Goal: Information Seeking & Learning: Stay updated

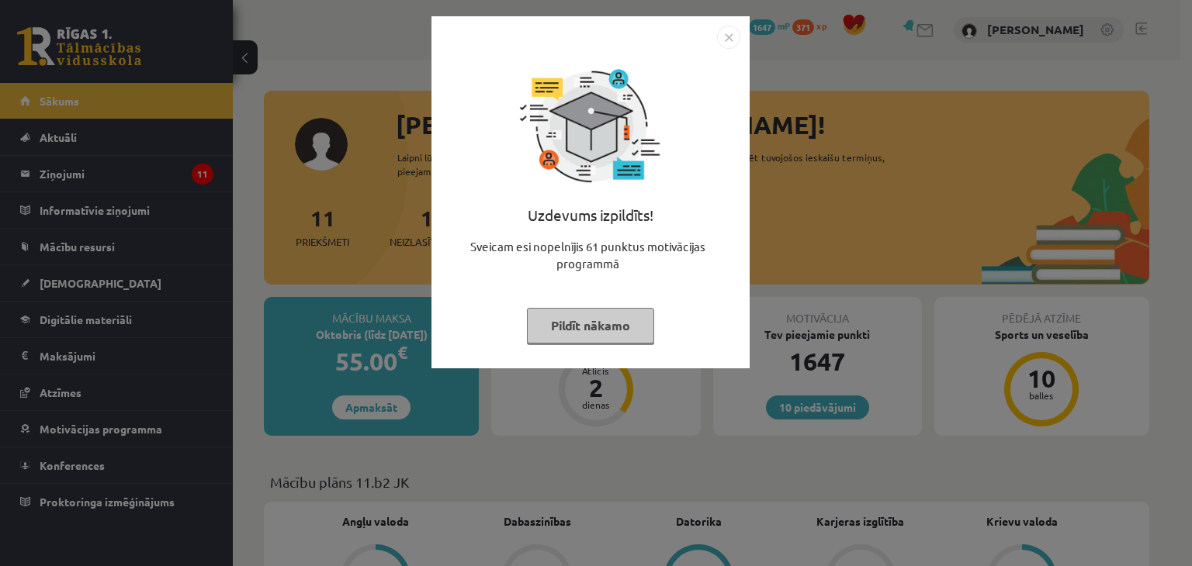
click at [621, 314] on button "Pildīt nākamo" at bounding box center [590, 326] width 127 height 36
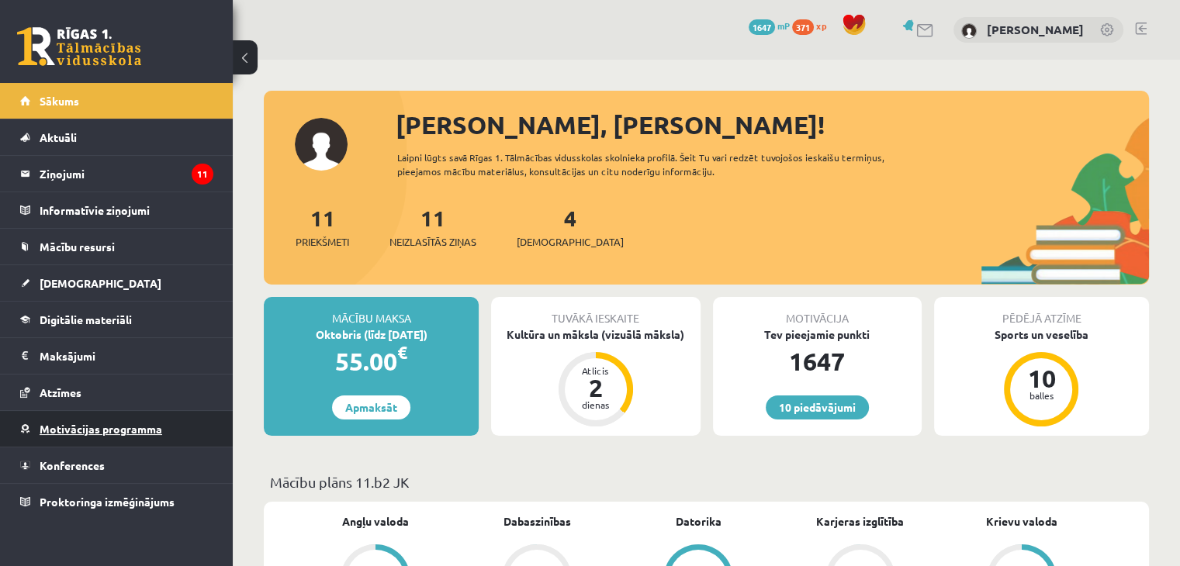
click at [85, 429] on span "Motivācijas programma" at bounding box center [101, 429] width 123 height 14
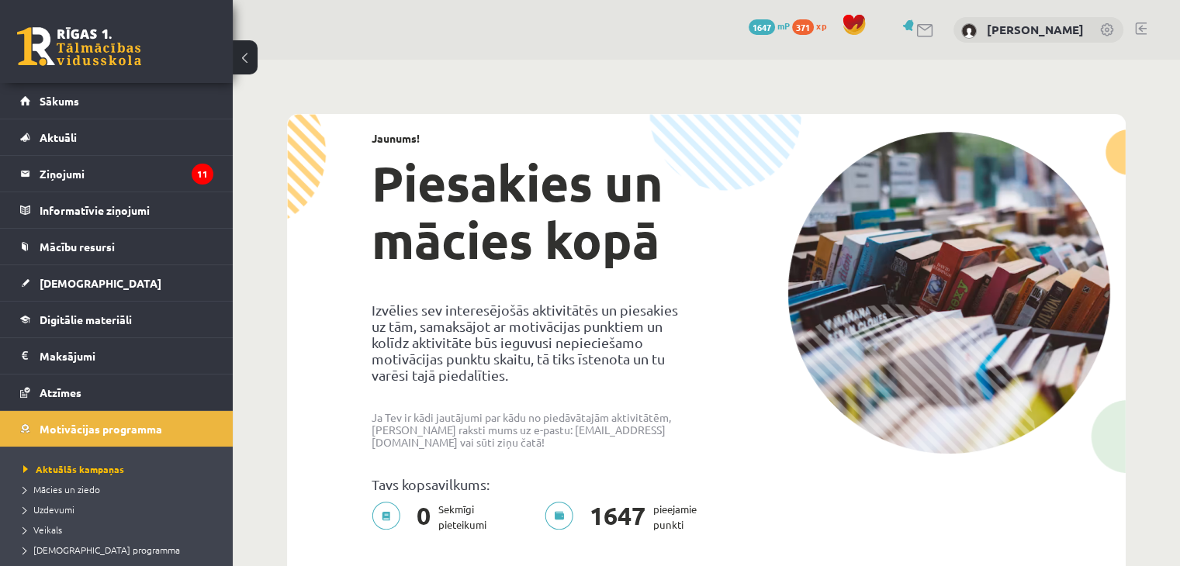
click at [67, 500] on li "Uzdevumi" at bounding box center [120, 510] width 194 height 20
click at [68, 503] on span "Uzdevumi" at bounding box center [51, 509] width 57 height 12
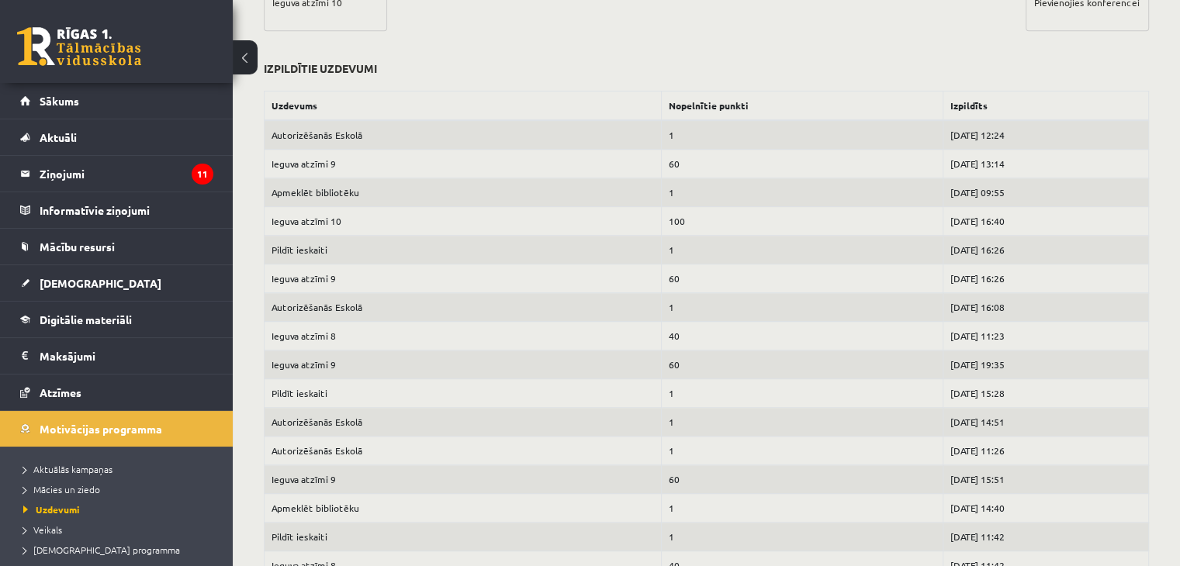
scroll to position [776, 0]
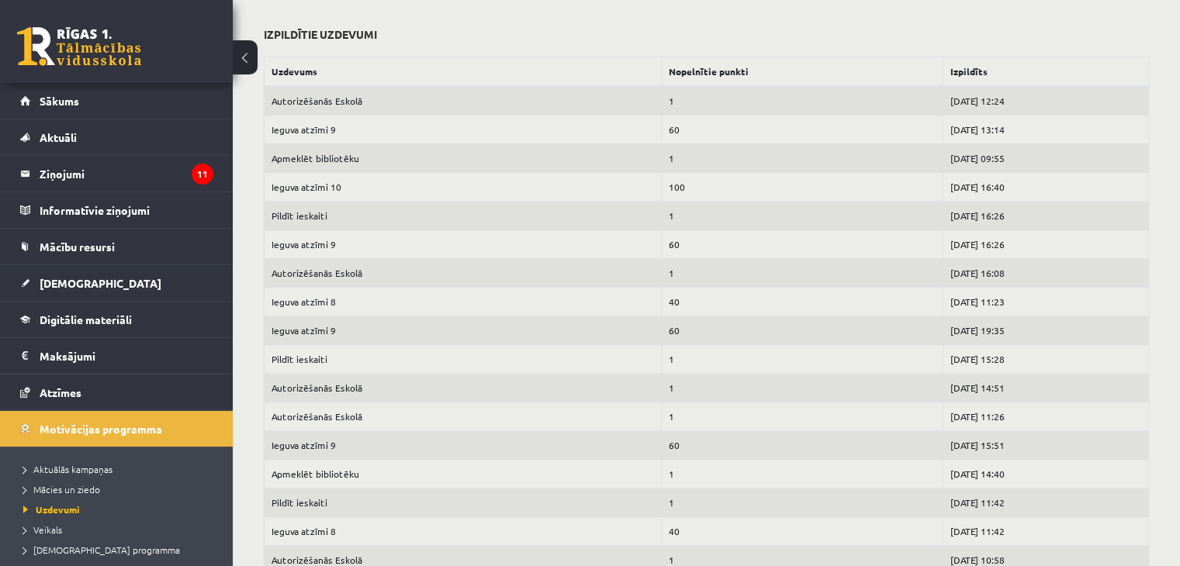
click at [61, 38] on link at bounding box center [79, 46] width 124 height 39
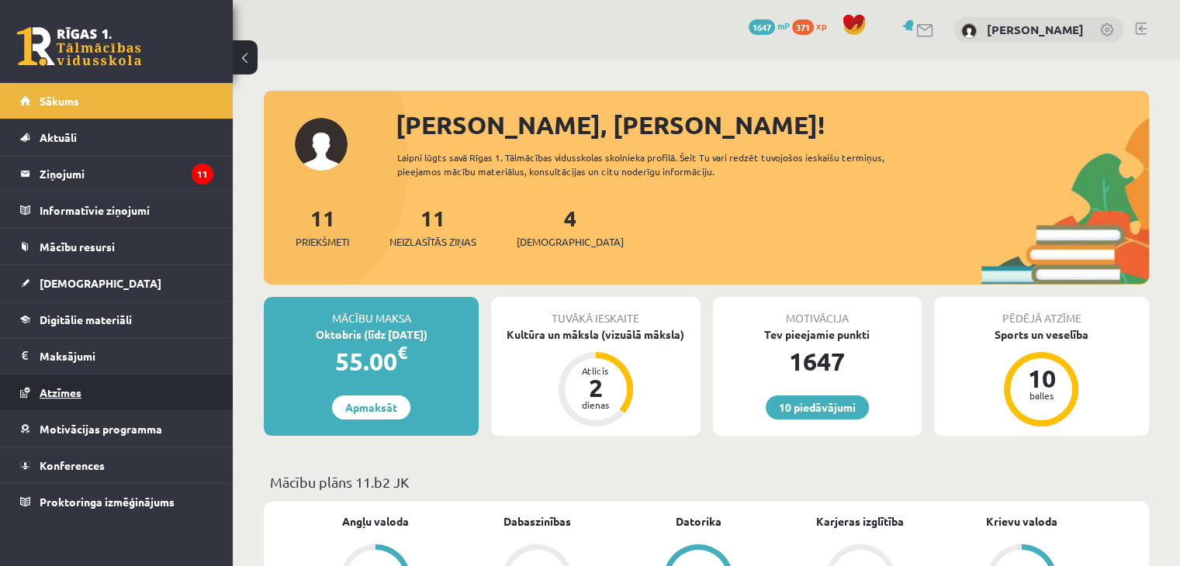
click at [71, 387] on span "Atzīmes" at bounding box center [61, 393] width 42 height 14
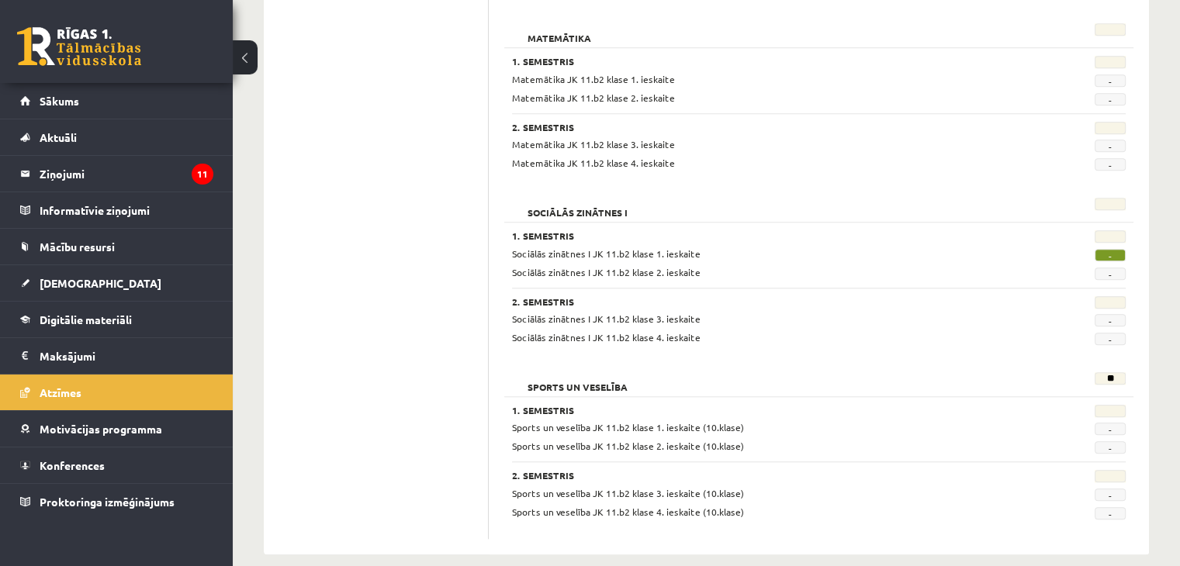
scroll to position [1468, 0]
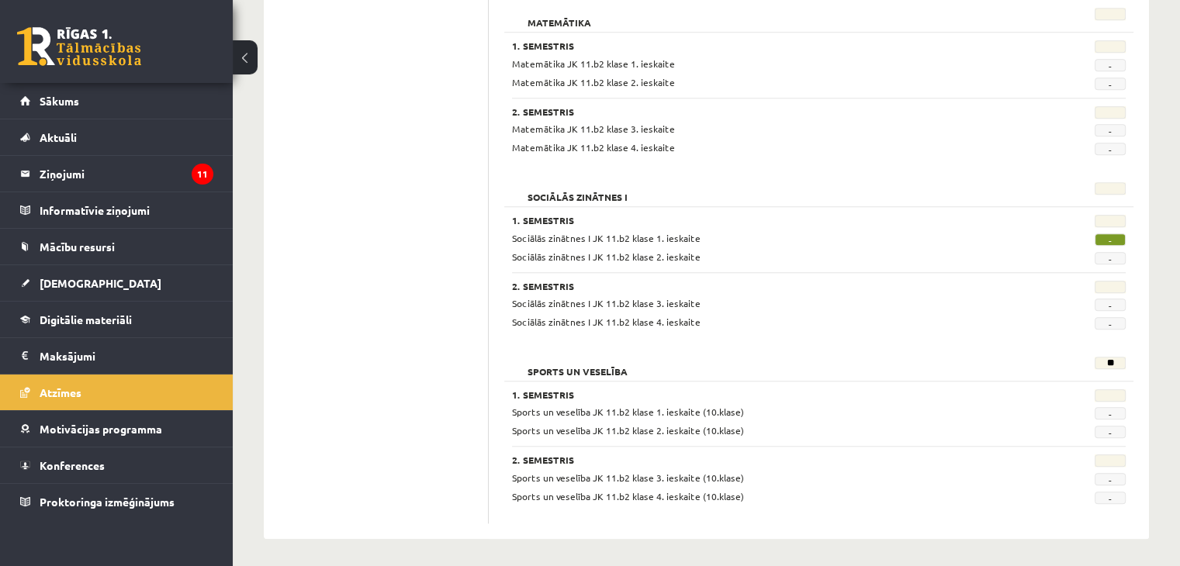
click at [81, 43] on link at bounding box center [79, 46] width 124 height 39
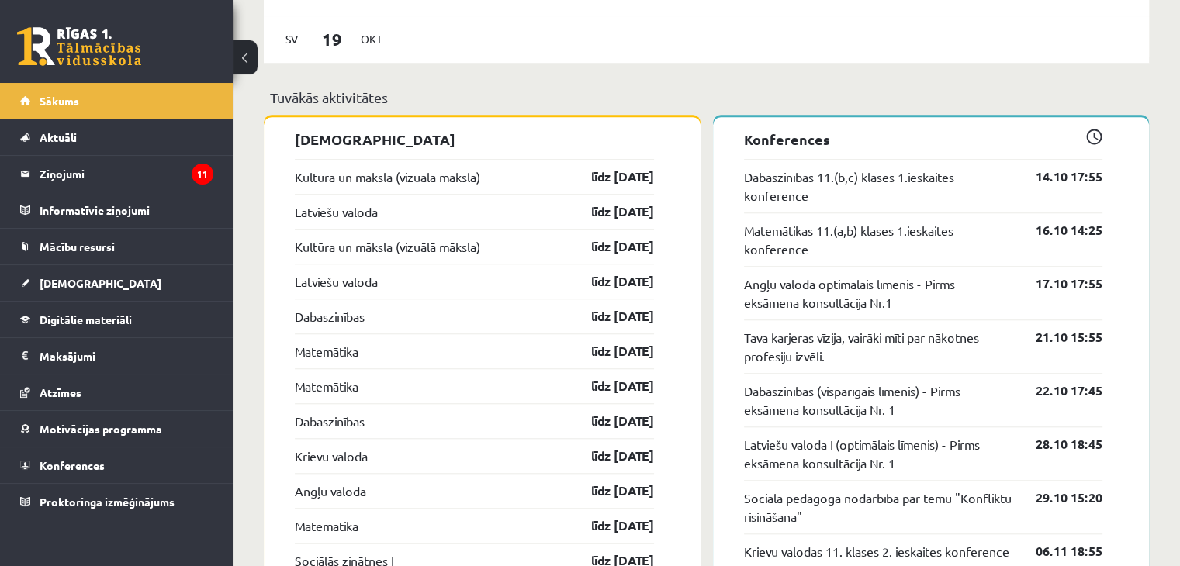
scroll to position [1292, 0]
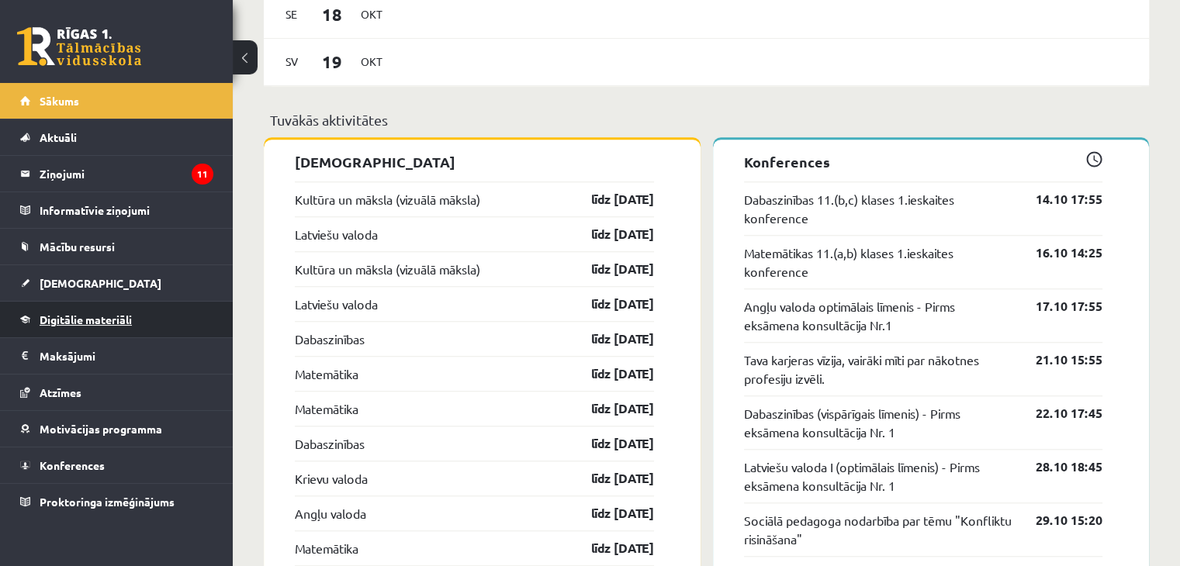
click at [132, 314] on span "Digitālie materiāli" at bounding box center [86, 320] width 92 height 14
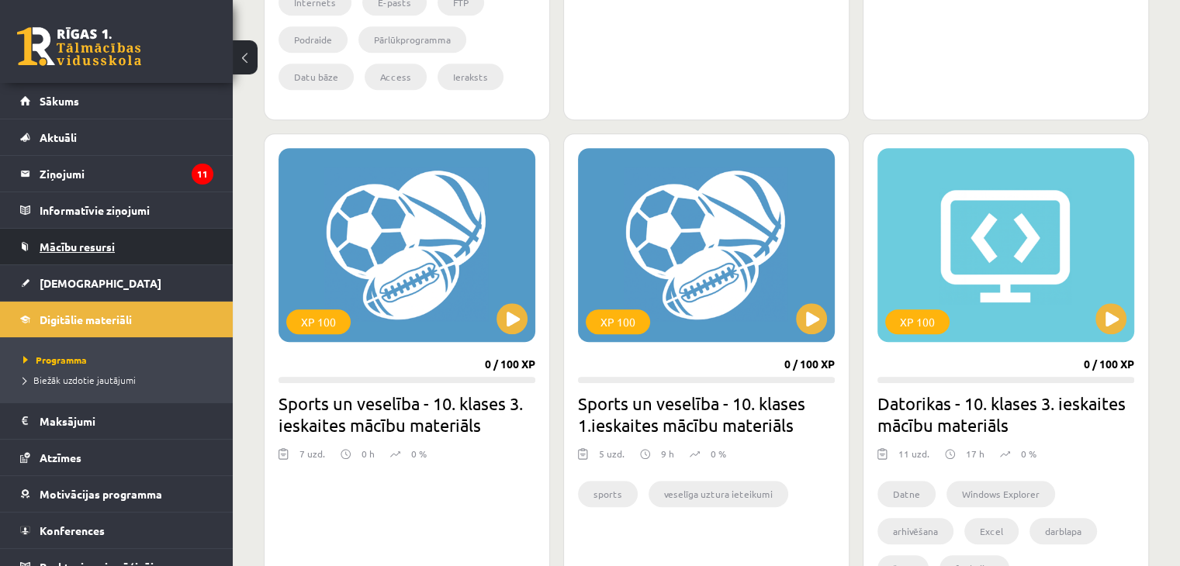
click at [99, 249] on span "Mācību resursi" at bounding box center [77, 247] width 75 height 14
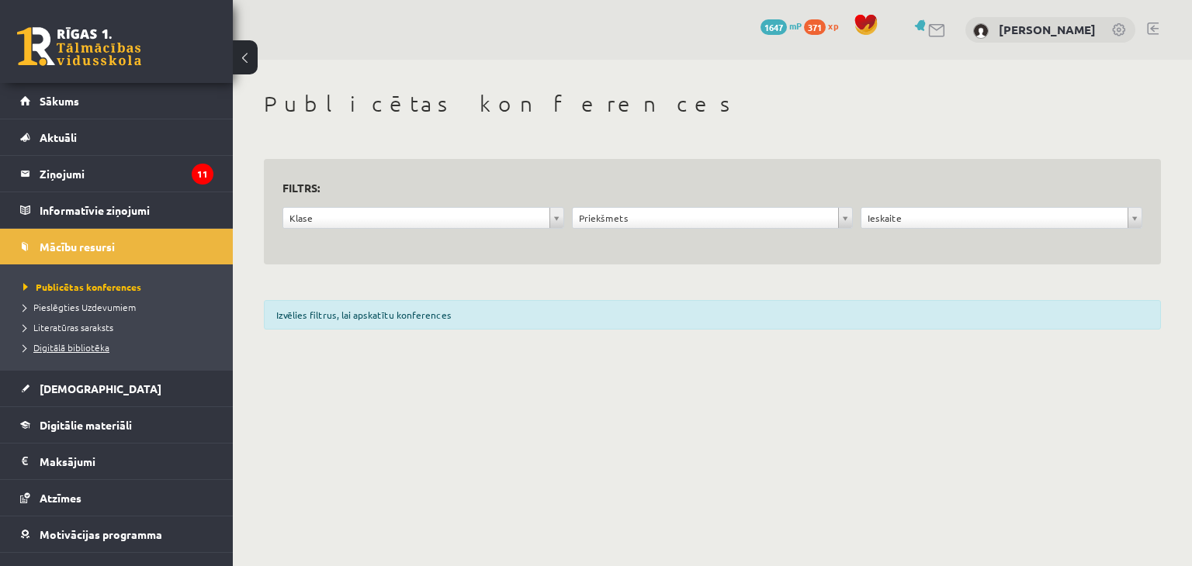
click at [85, 344] on span "Digitālā bibliotēka" at bounding box center [66, 347] width 86 height 12
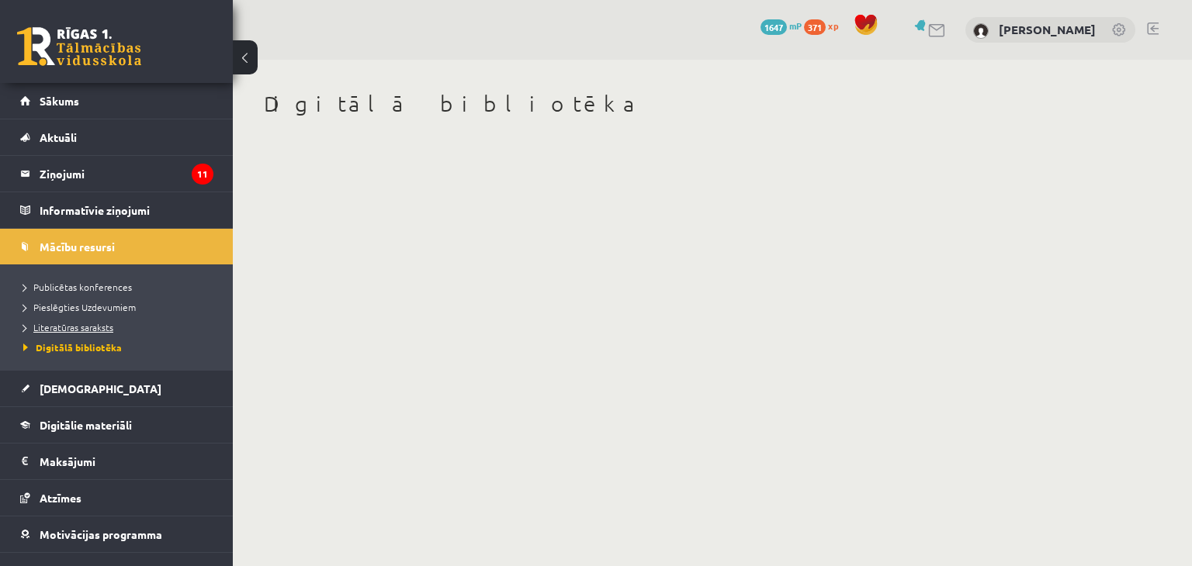
click at [87, 325] on span "Literatūras saraksts" at bounding box center [68, 327] width 90 height 12
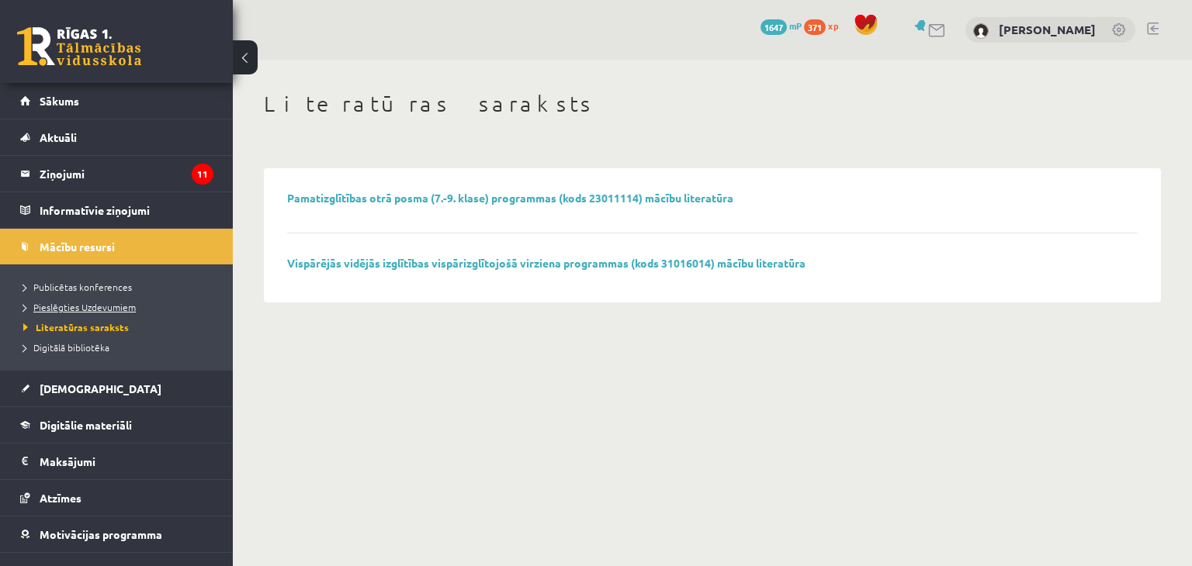
click at [91, 301] on span "Pieslēgties Uzdevumiem" at bounding box center [79, 307] width 112 height 12
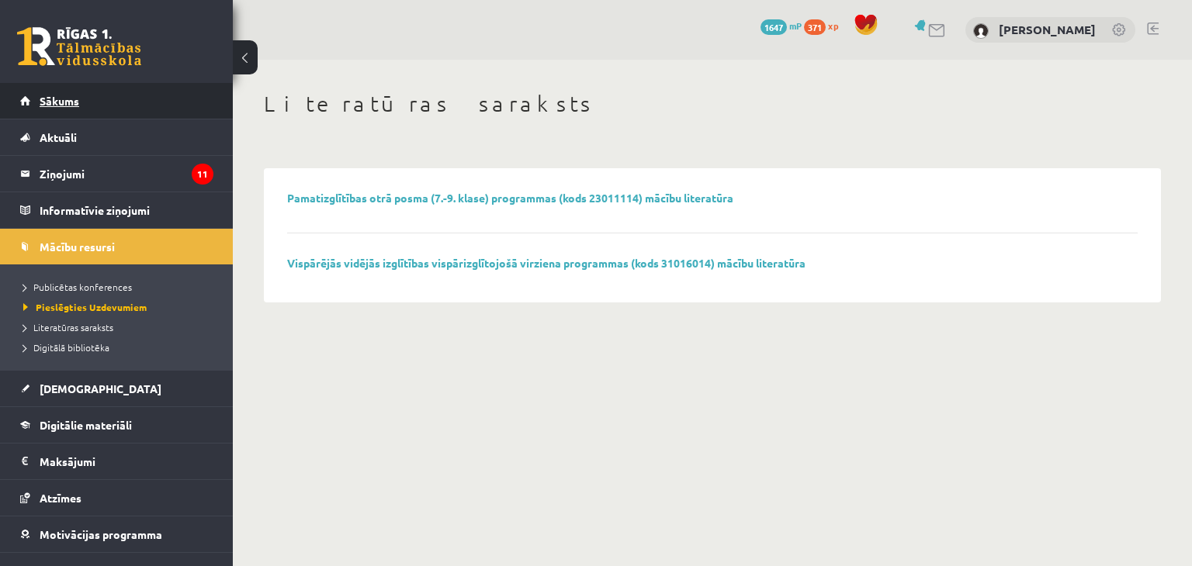
scroll to position [57, 0]
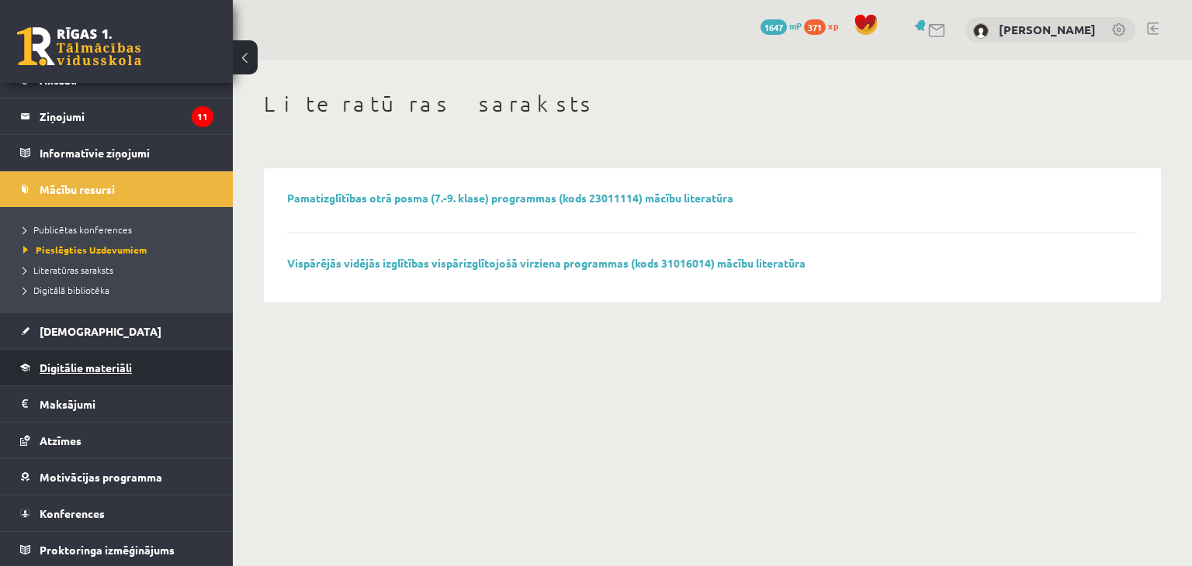
click at [94, 361] on span "Digitālie materiāli" at bounding box center [86, 368] width 92 height 14
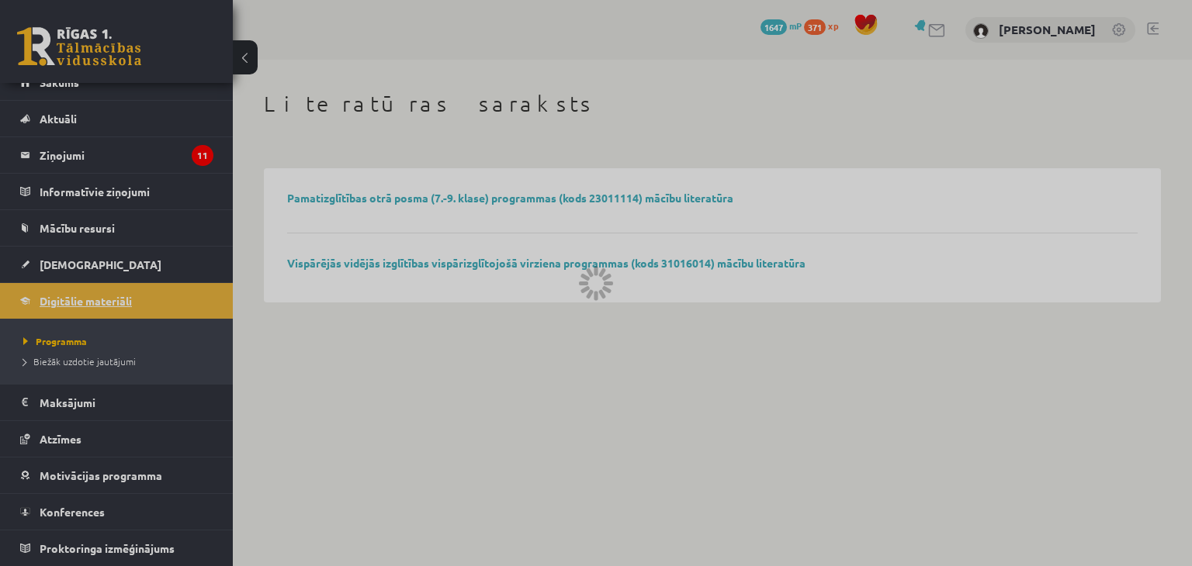
scroll to position [17, 0]
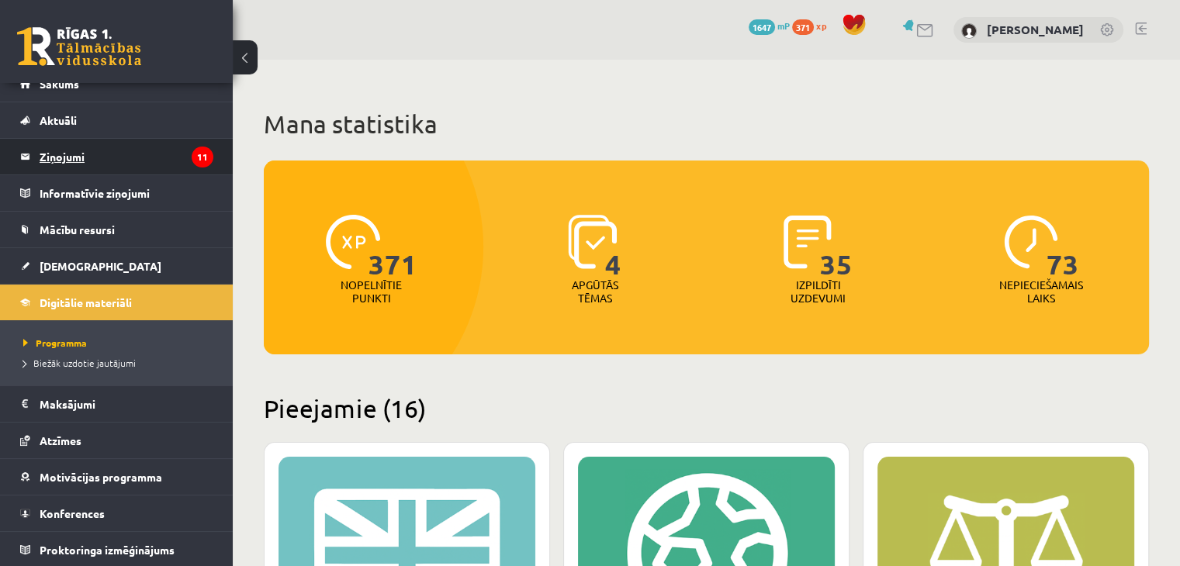
click at [65, 162] on legend "Ziņojumi 11" at bounding box center [127, 157] width 174 height 36
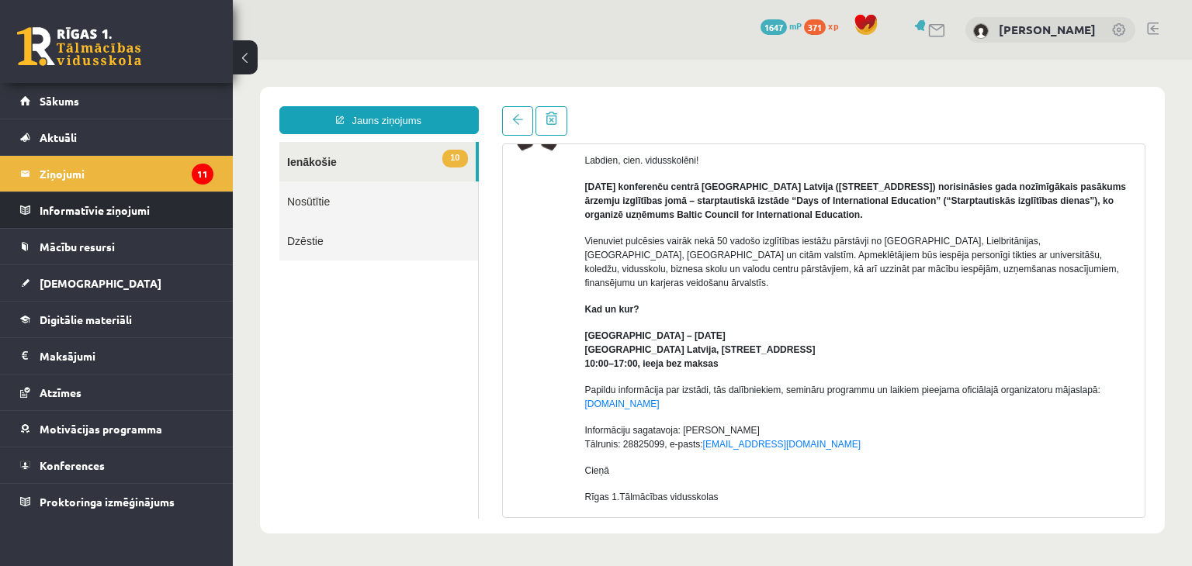
scroll to position [129, 0]
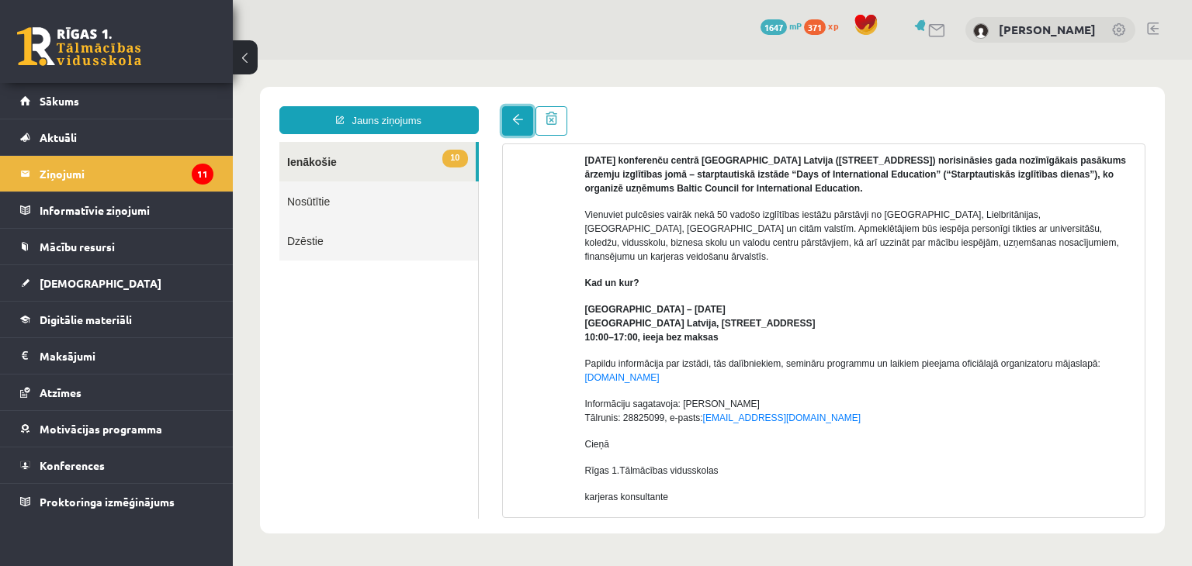
click at [525, 119] on link at bounding box center [517, 120] width 31 height 29
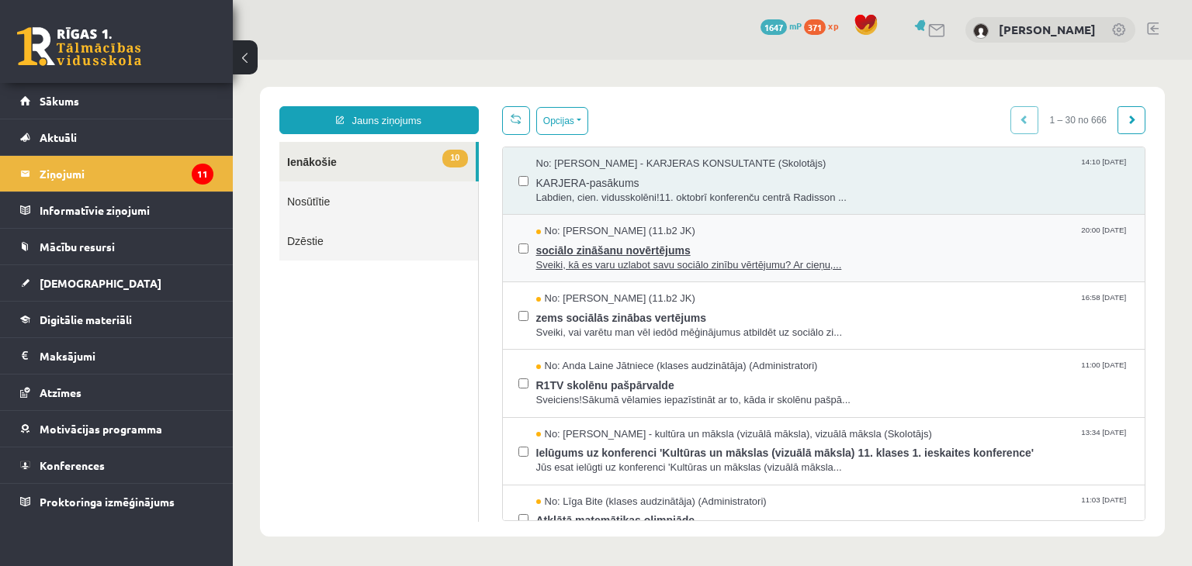
scroll to position [0, 0]
click at [773, 251] on span "sociālo zināšanu novērtējums" at bounding box center [832, 248] width 593 height 19
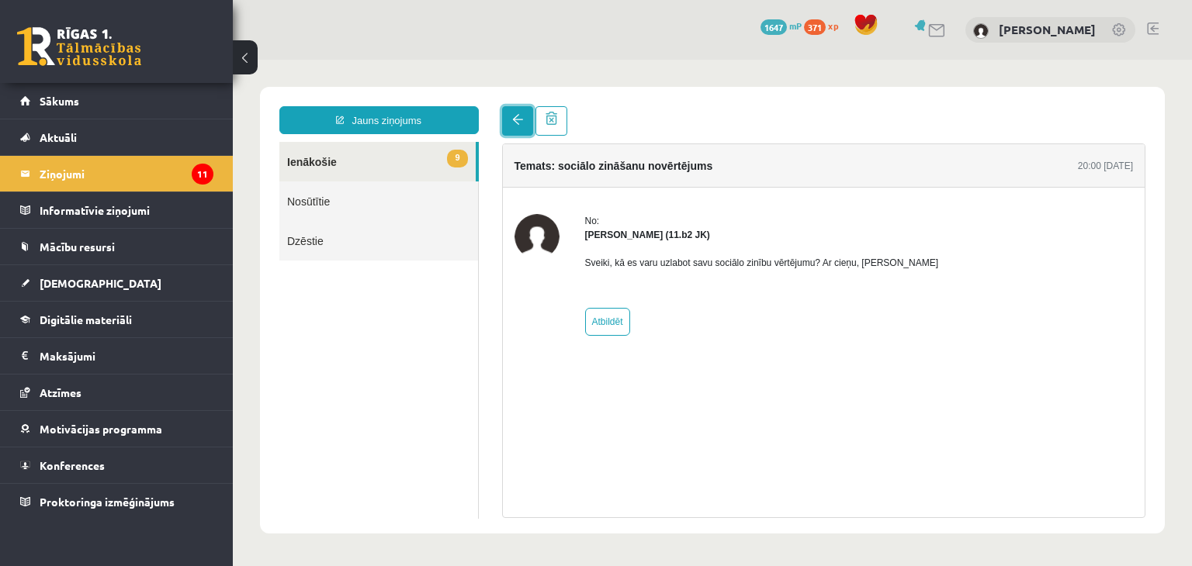
click at [518, 118] on span at bounding box center [517, 119] width 11 height 11
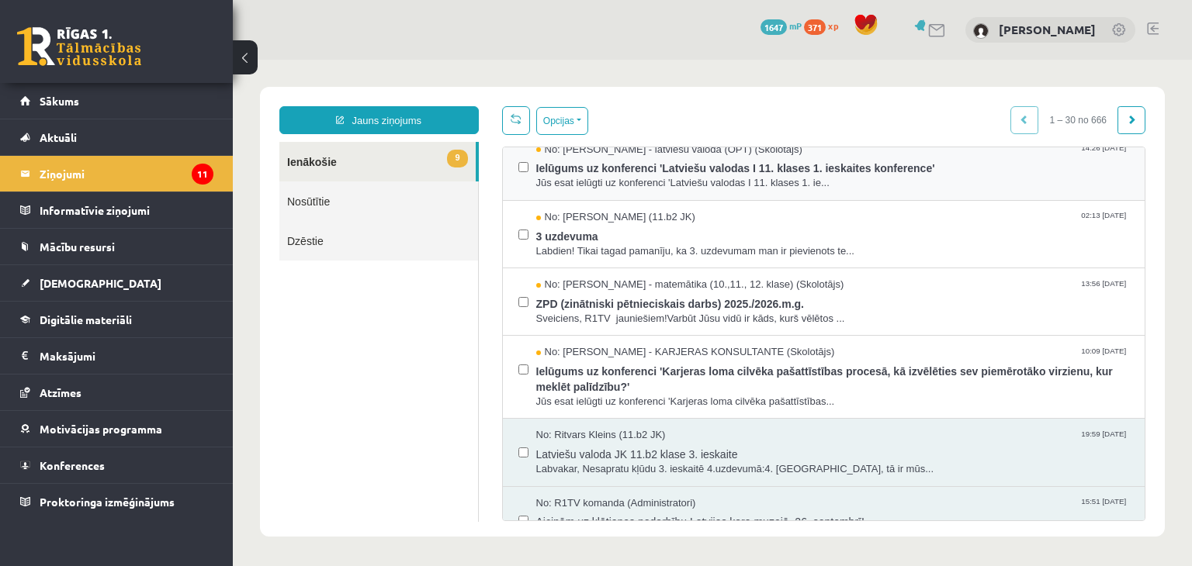
scroll to position [517, 0]
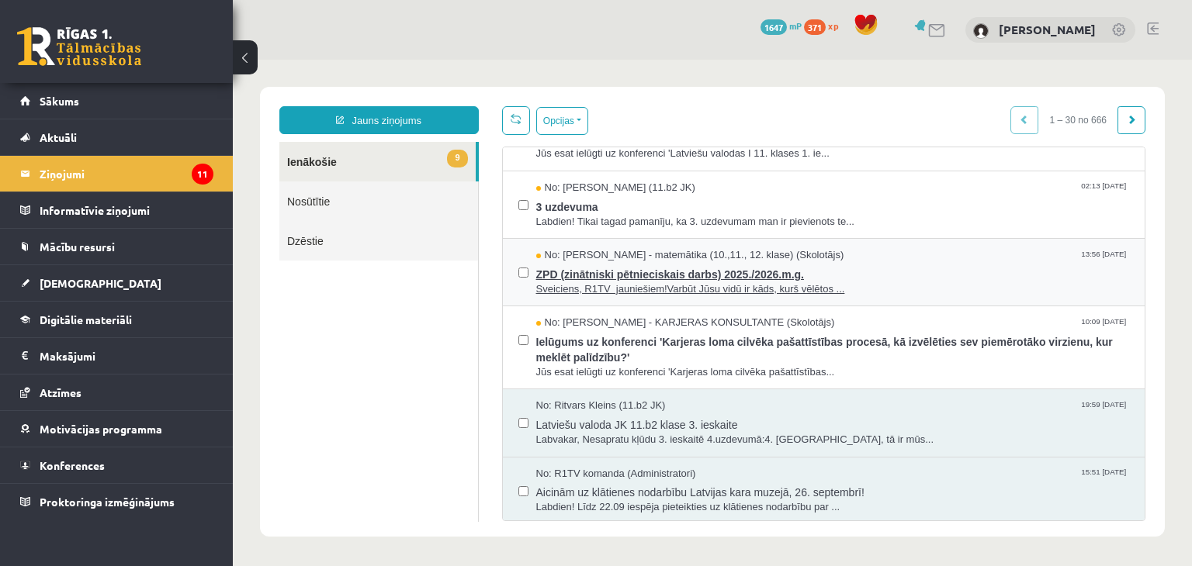
click at [600, 270] on span "ZPD (zinātniski pētnieciskais darbs) 2025./2026.m.g." at bounding box center [832, 272] width 593 height 19
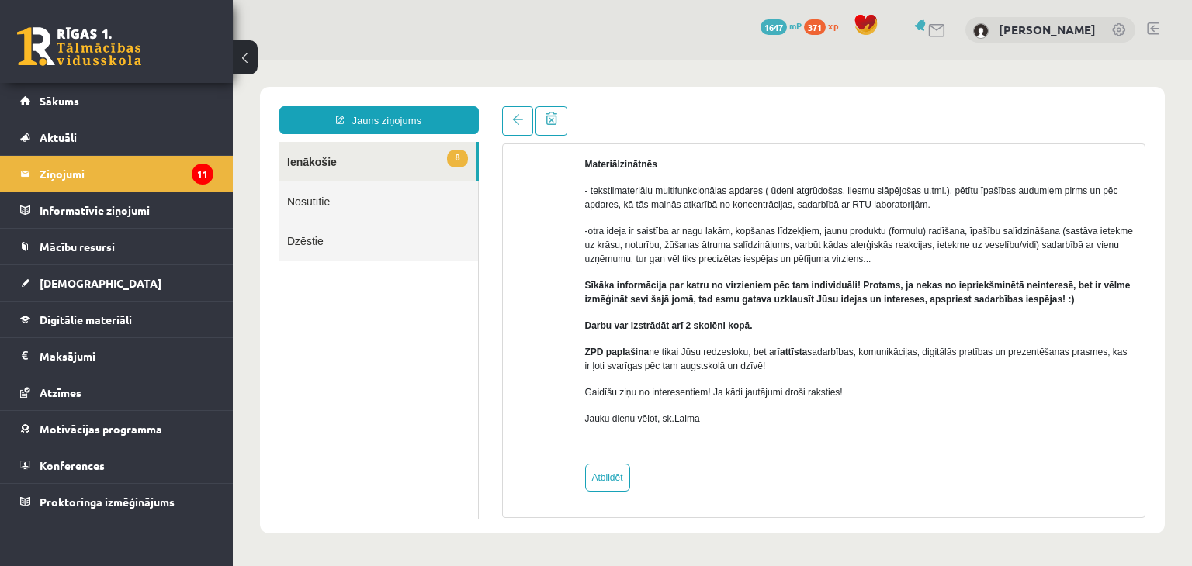
scroll to position [0, 0]
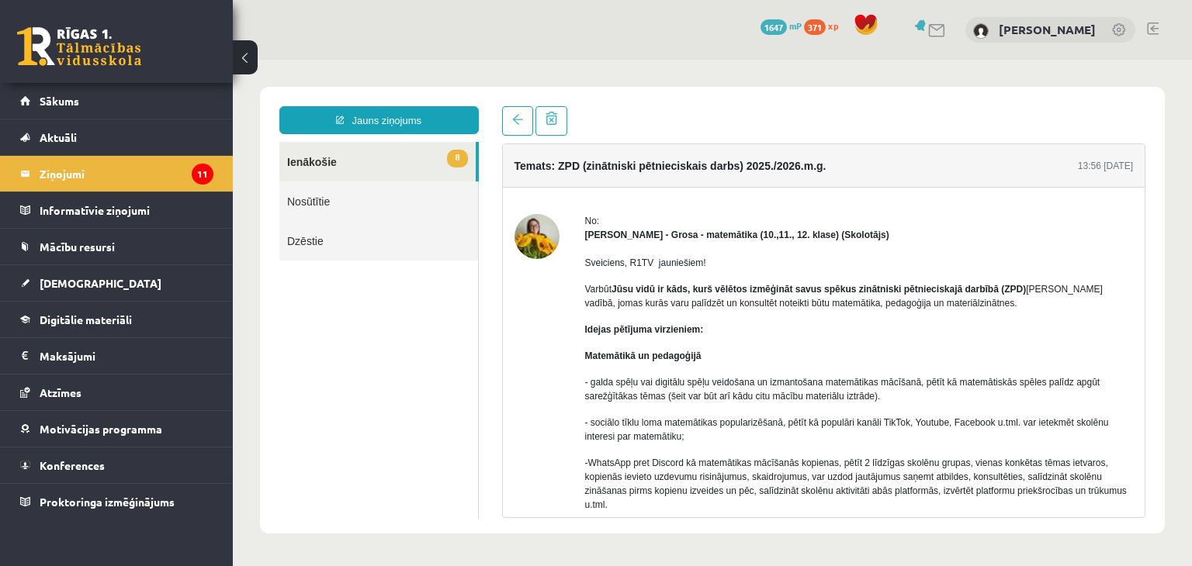
click at [500, 119] on div "Temats: ZPD (zinātniski pētnieciskais darbs) 2025./2026.m.g. 13:56 [DATE] No: […" at bounding box center [823, 312] width 667 height 412
click at [507, 119] on link at bounding box center [517, 120] width 31 height 29
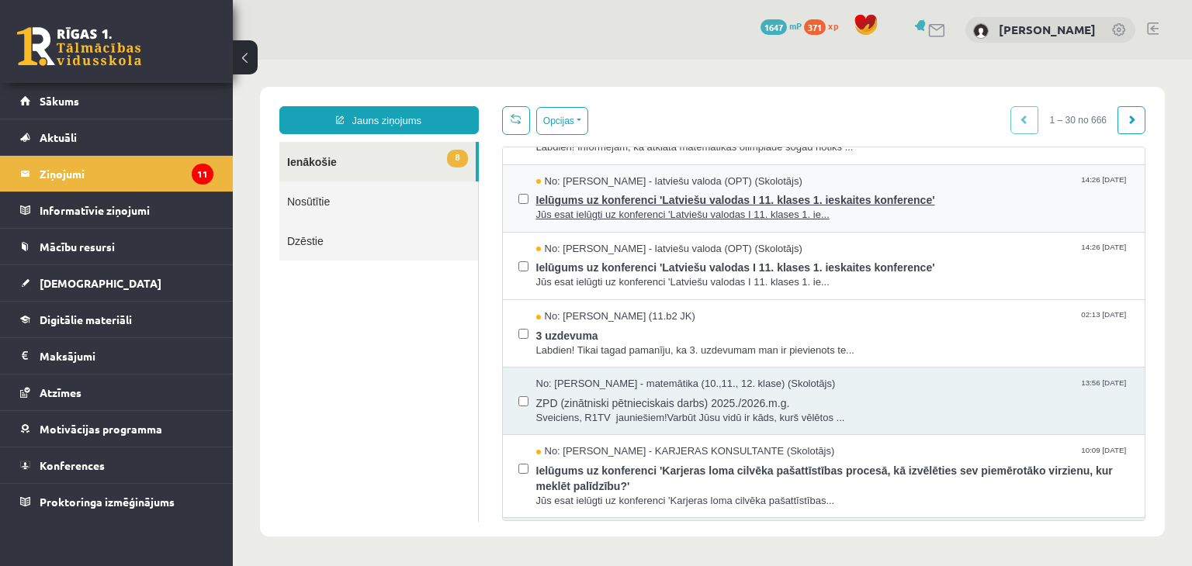
scroll to position [517, 0]
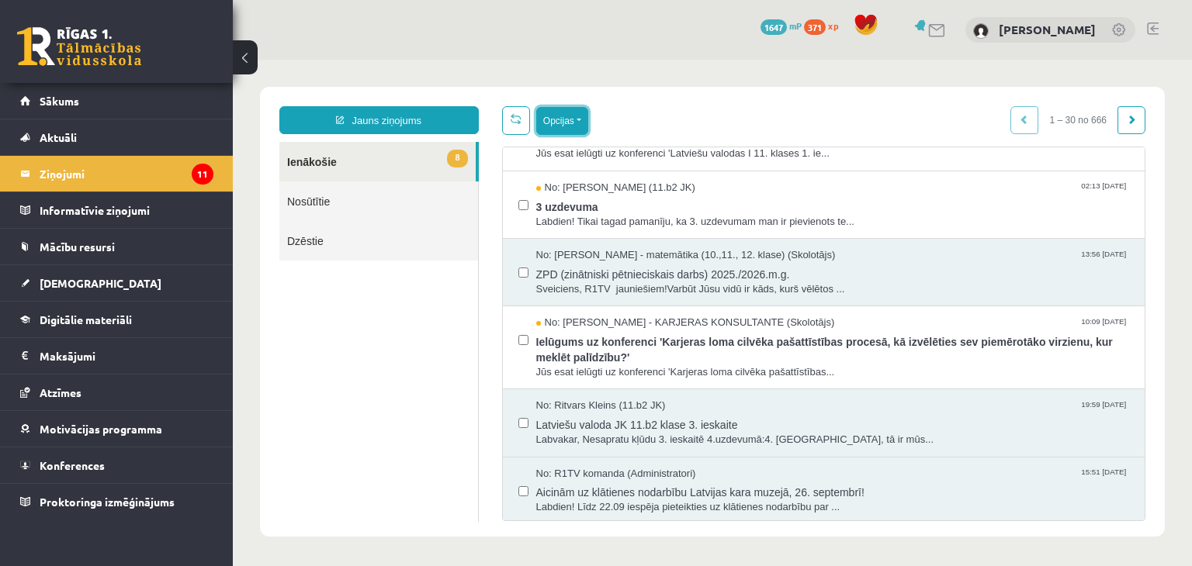
click at [572, 119] on button "Opcijas" at bounding box center [562, 121] width 52 height 28
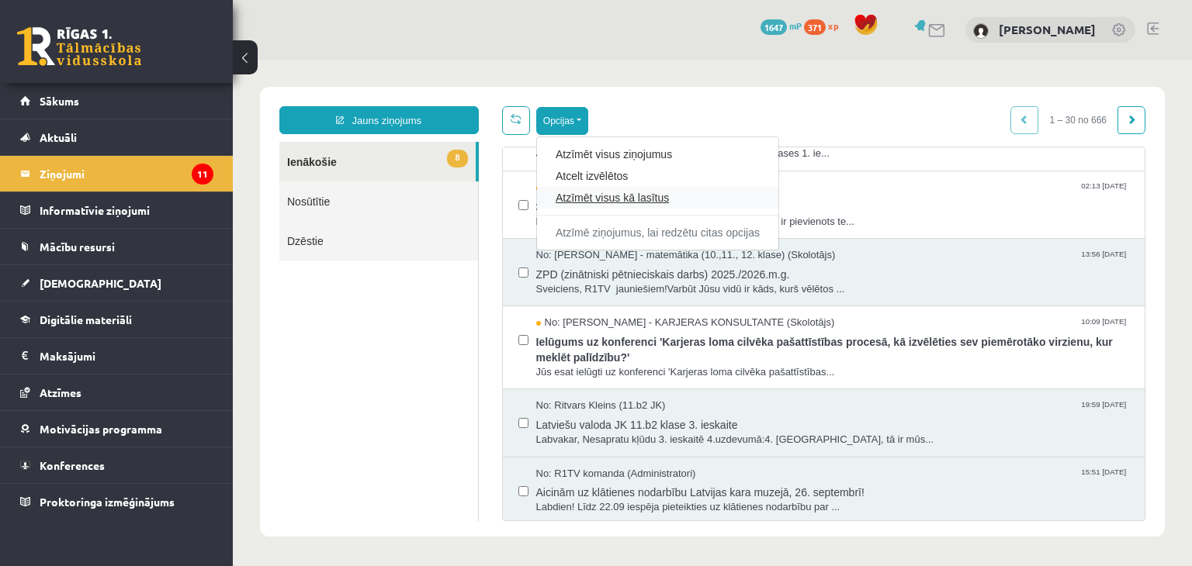
click at [573, 194] on link "Atzīmēt visus kā lasītus" at bounding box center [657, 198] width 204 height 16
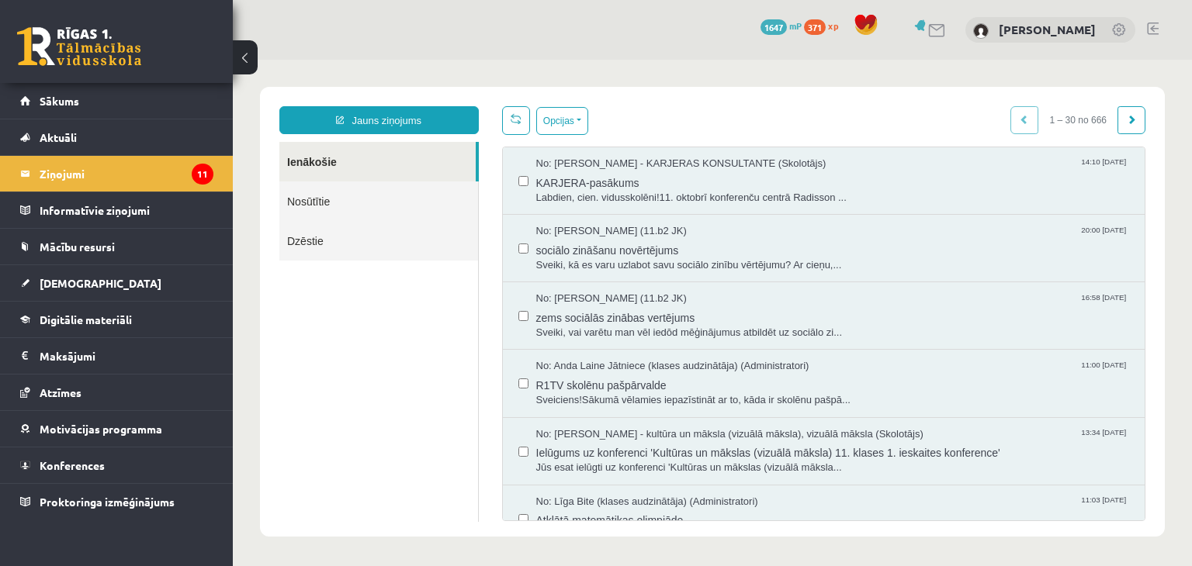
scroll to position [0, 0]
click at [48, 50] on link at bounding box center [79, 46] width 124 height 39
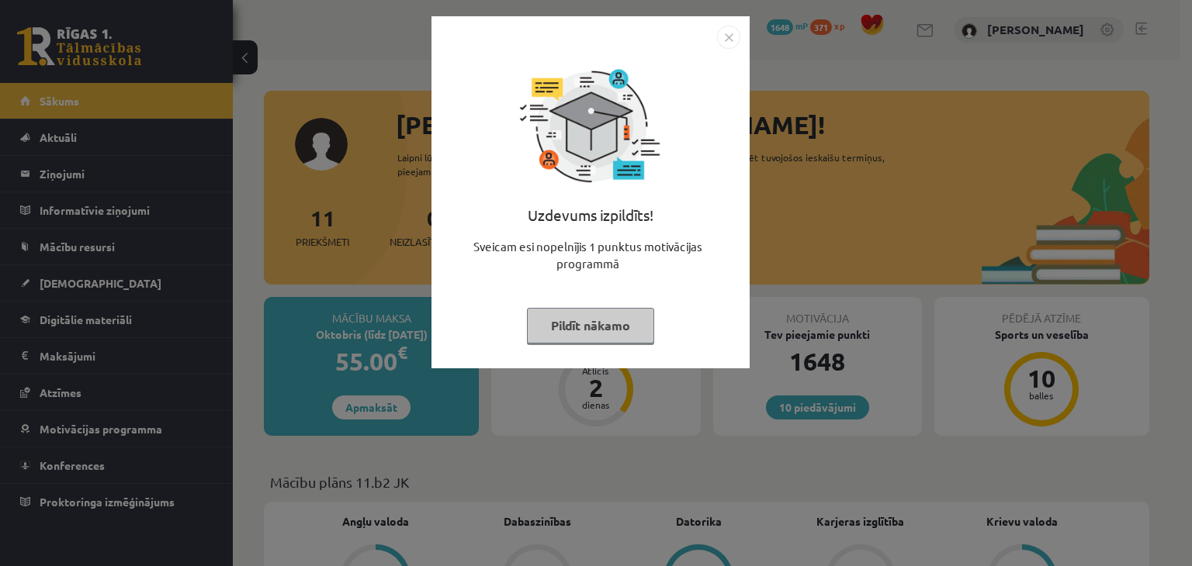
click at [619, 306] on div "Uzdevums izpildīts! Sveicam esi nopelnījis 1 punktus motivācijas programmā Pild…" at bounding box center [590, 204] width 299 height 310
click at [622, 320] on button "Pildīt nākamo" at bounding box center [590, 326] width 127 height 36
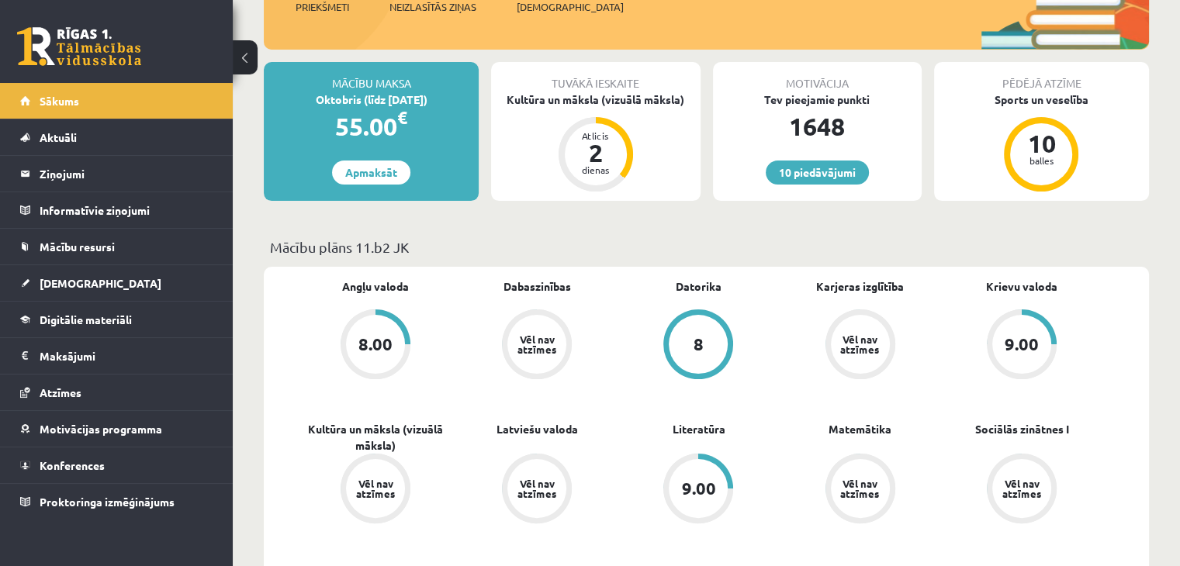
scroll to position [258, 0]
